Goal: Transaction & Acquisition: Purchase product/service

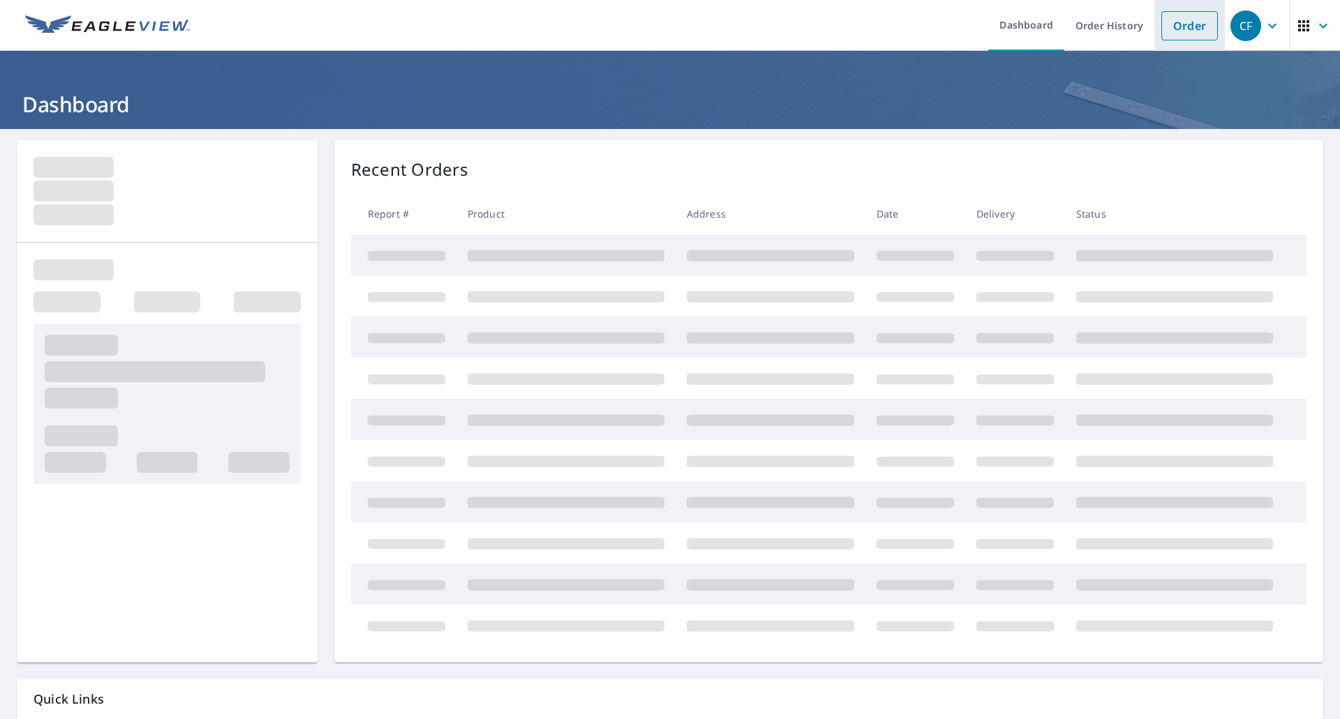
click at [1174, 29] on link "Order" at bounding box center [1189, 25] width 57 height 29
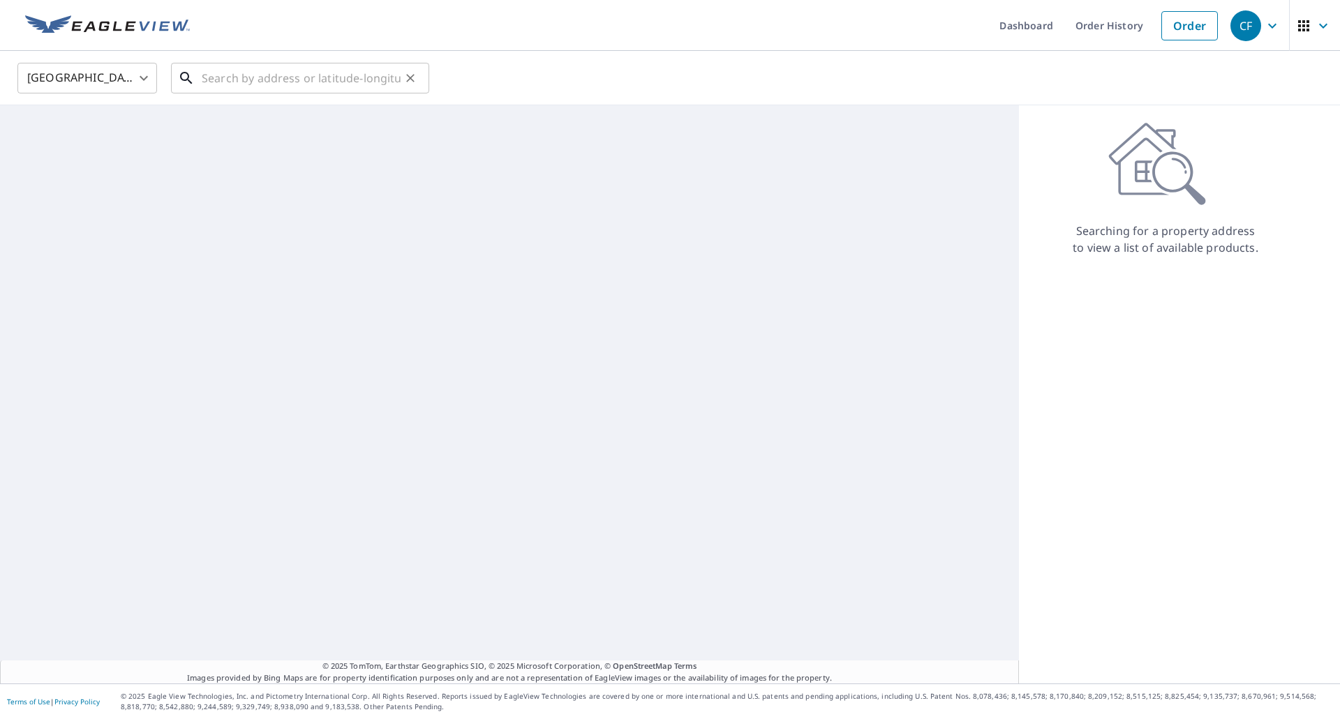
click at [299, 91] on input "text" at bounding box center [301, 78] width 199 height 39
paste input "638 WATERS DR"
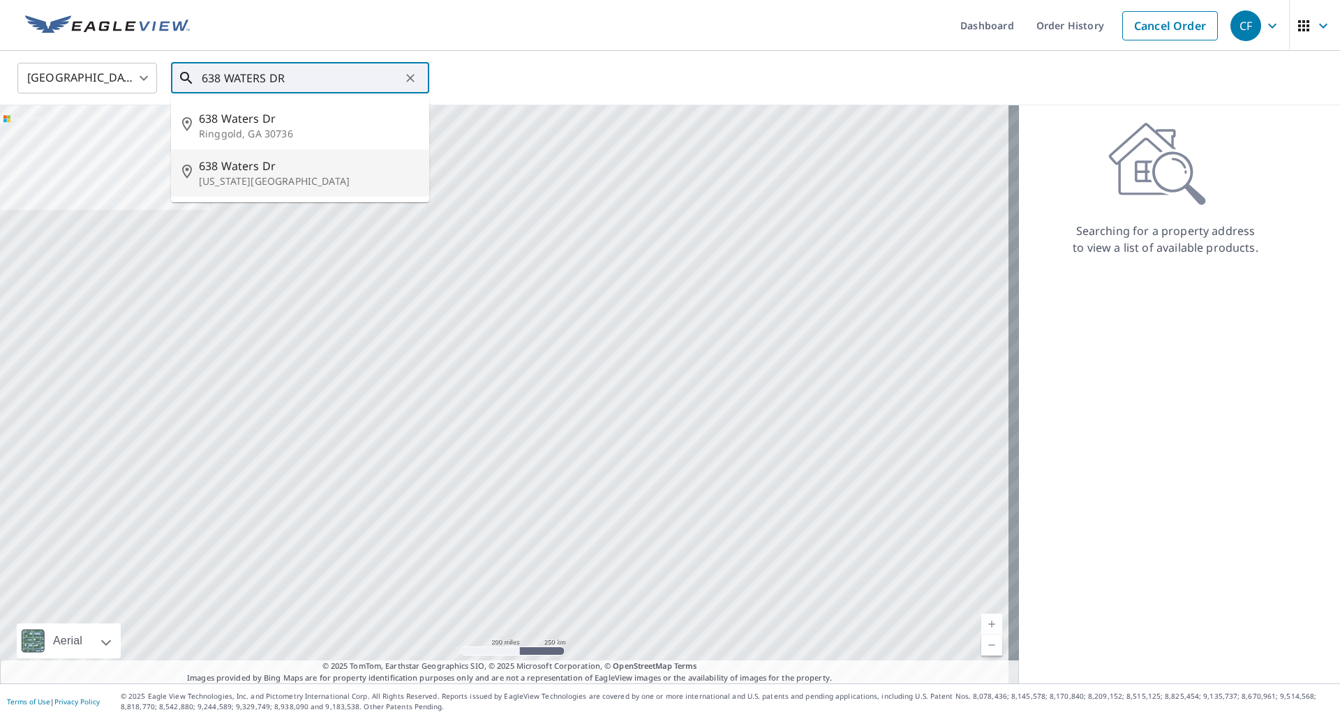
click at [278, 175] on p "[US_STATE][GEOGRAPHIC_DATA]" at bounding box center [308, 181] width 219 height 14
type input "[STREET_ADDRESS][US_STATE][PERSON_NAME]"
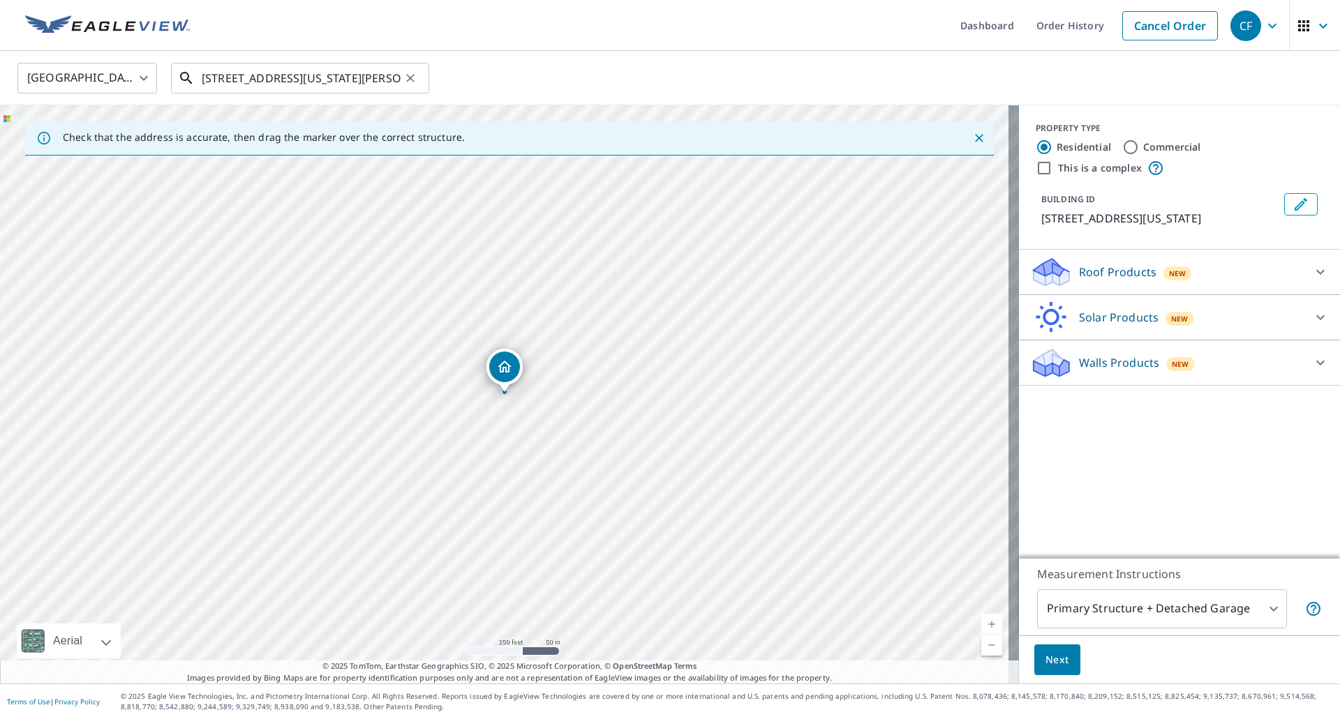
click at [375, 77] on input "[STREET_ADDRESS][US_STATE][PERSON_NAME]" at bounding box center [301, 78] width 199 height 39
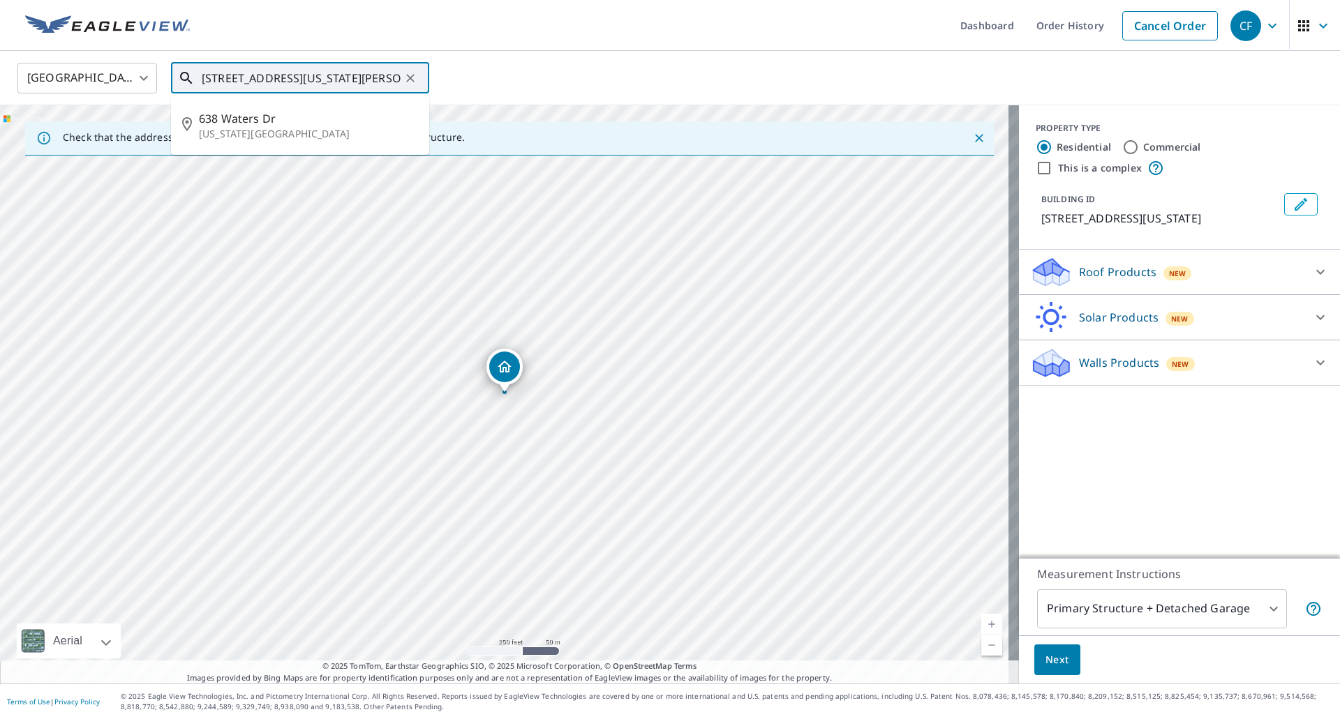
click at [375, 77] on input "[STREET_ADDRESS][US_STATE][PERSON_NAME]" at bounding box center [301, 78] width 199 height 39
click at [1129, 368] on p "Walls Products" at bounding box center [1119, 362] width 80 height 17
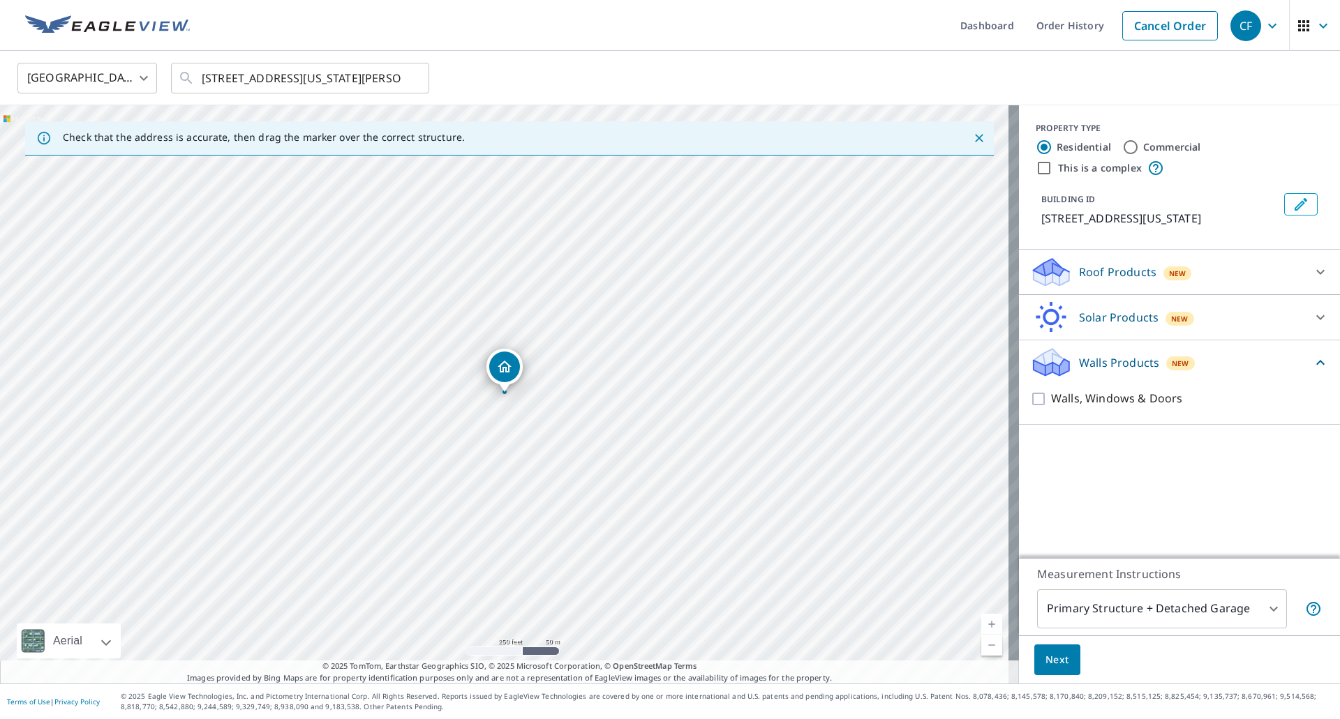
click at [1134, 403] on p "Walls, Windows & Doors" at bounding box center [1116, 398] width 131 height 17
click at [1051, 403] on input "Walls, Windows & Doors" at bounding box center [1040, 399] width 21 height 17
checkbox input "true"
click at [1047, 671] on button "Next" at bounding box center [1057, 660] width 46 height 31
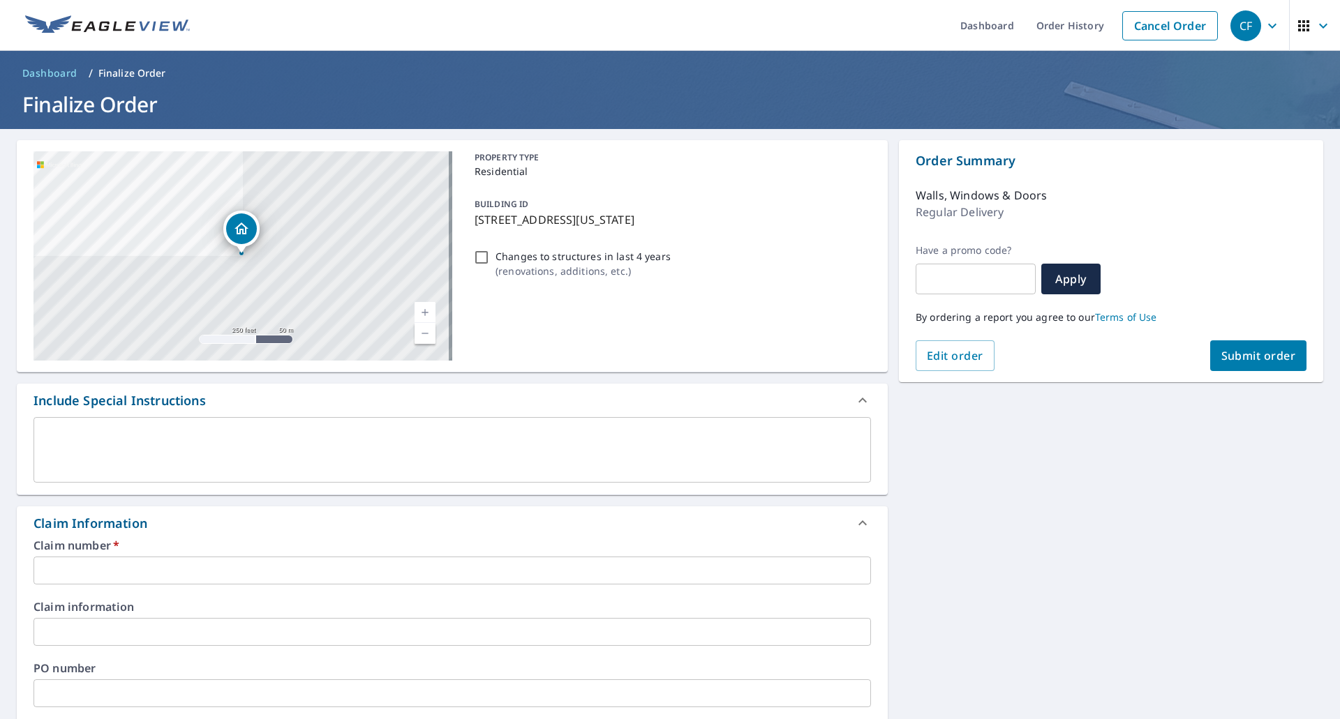
click at [163, 573] on input "text" at bounding box center [451, 571] width 837 height 28
paste input "0807035753"
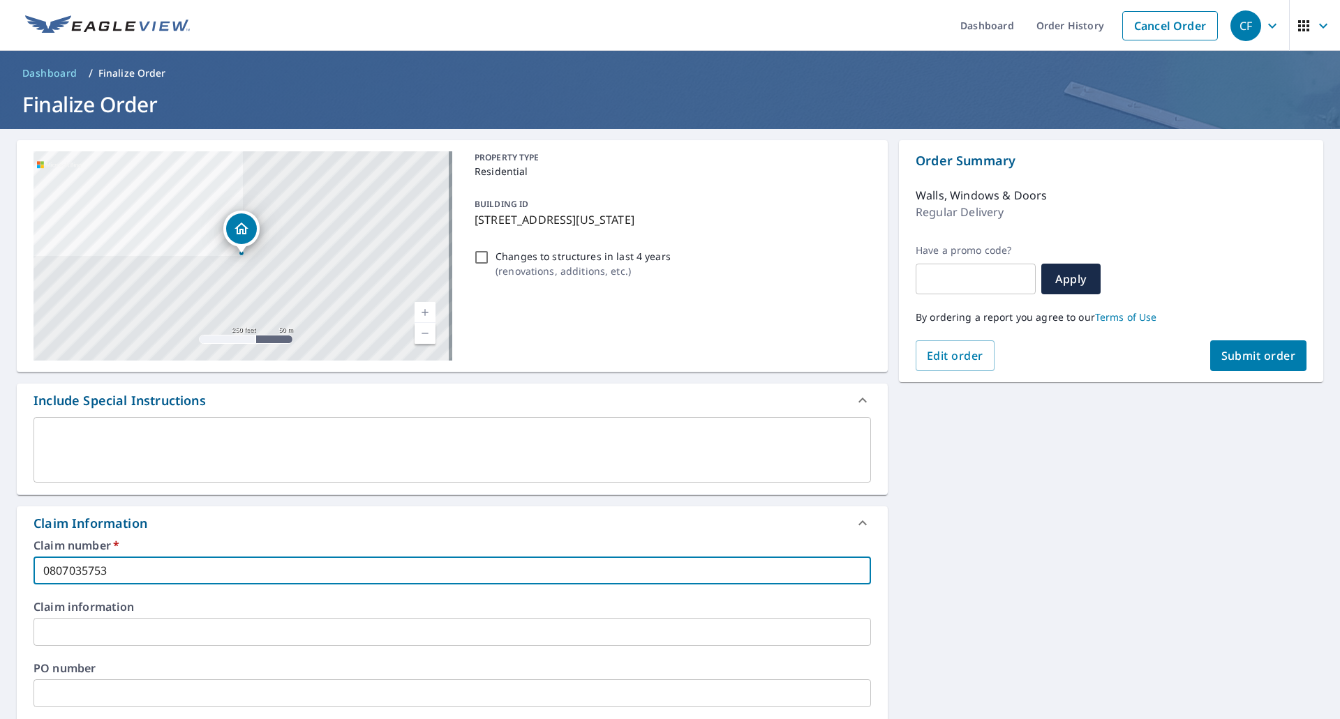
type input "0807035753"
click at [1229, 364] on button "Submit order" at bounding box center [1258, 355] width 97 height 31
